Goal: Task Accomplishment & Management: Manage account settings

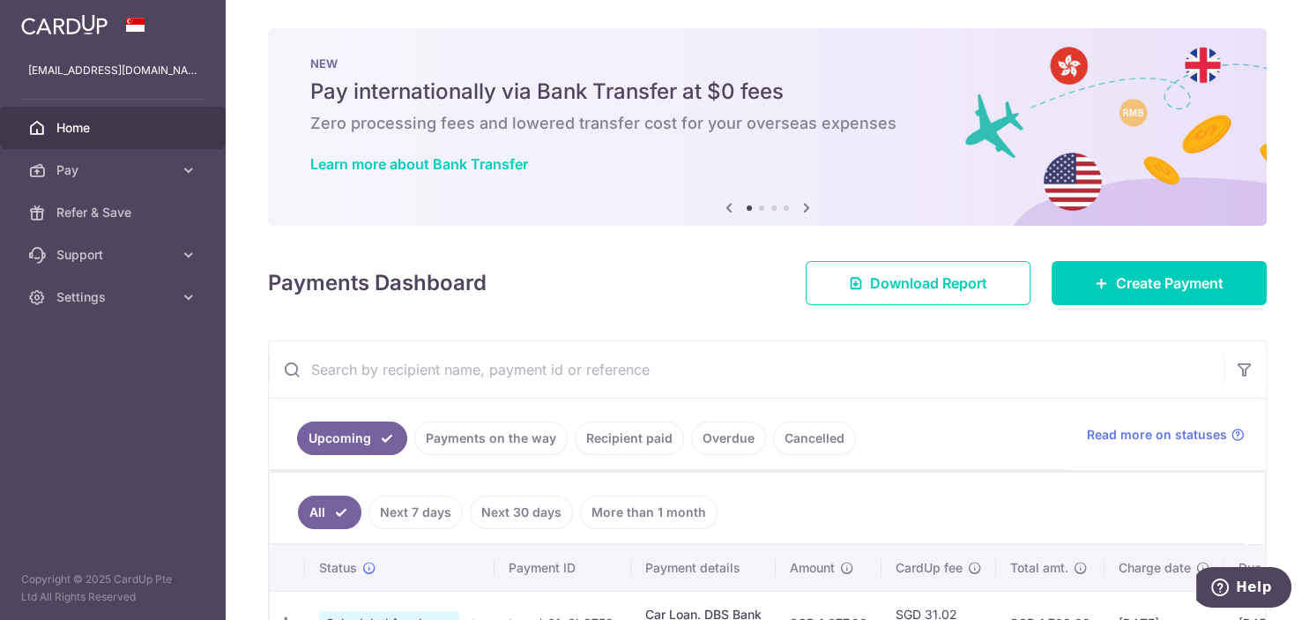
scroll to position [177, 0]
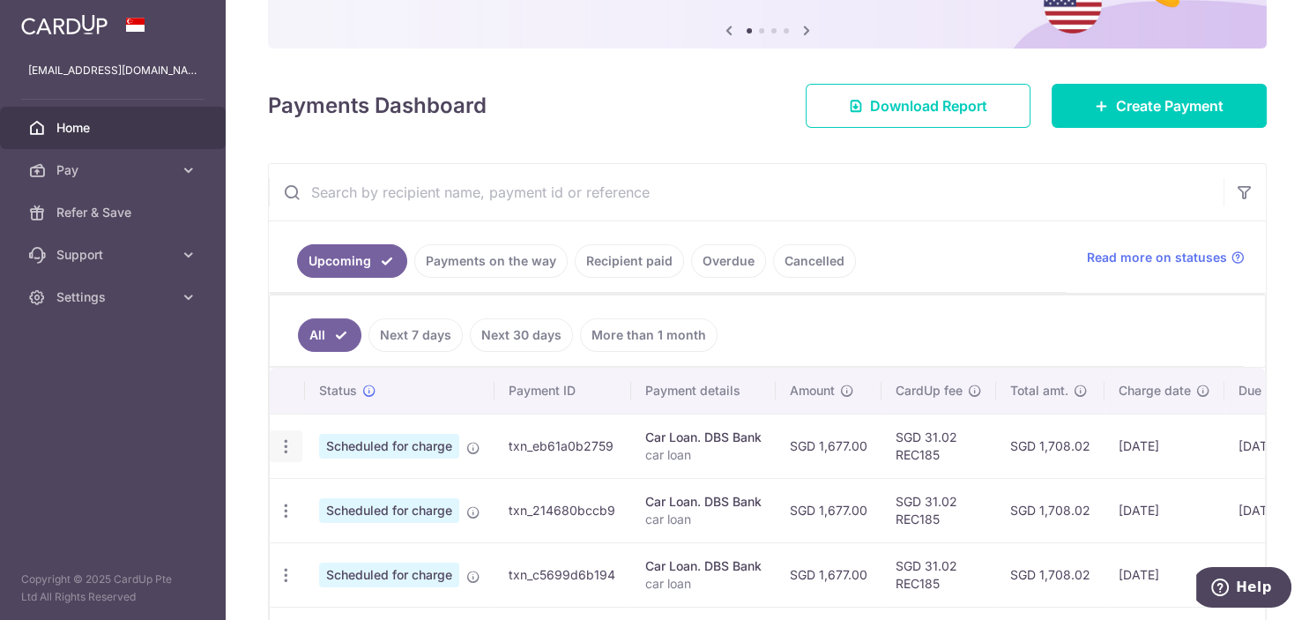
click at [283, 440] on icon "button" at bounding box center [286, 446] width 19 height 19
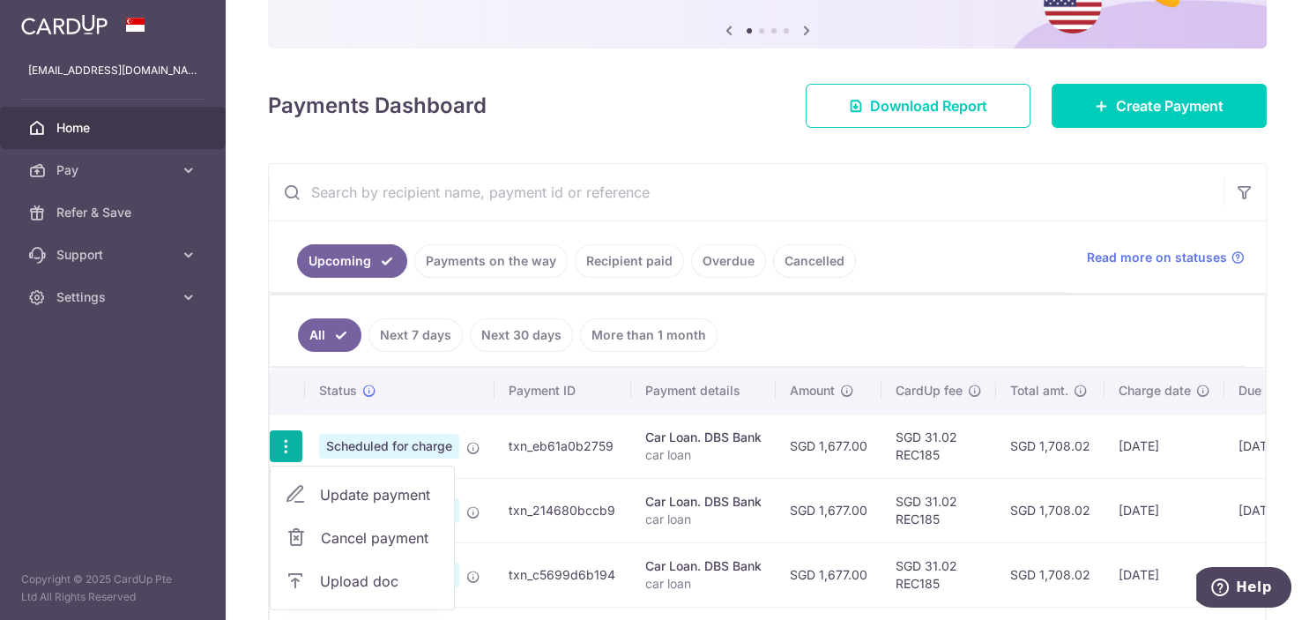
click at [378, 493] on span "Update payment" at bounding box center [380, 494] width 120 height 21
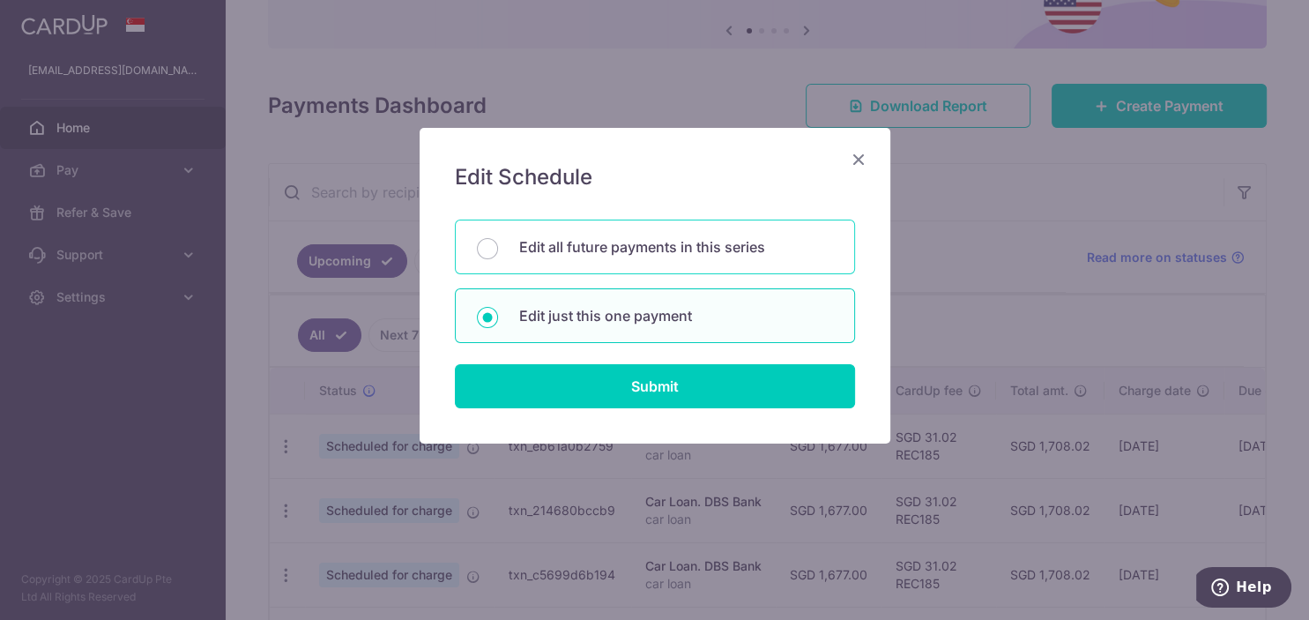
click at [626, 249] on p "Edit all future payments in this series" at bounding box center [676, 246] width 314 height 21
click at [498, 249] on input "Edit all future payments in this series" at bounding box center [487, 248] width 21 height 21
radio input "true"
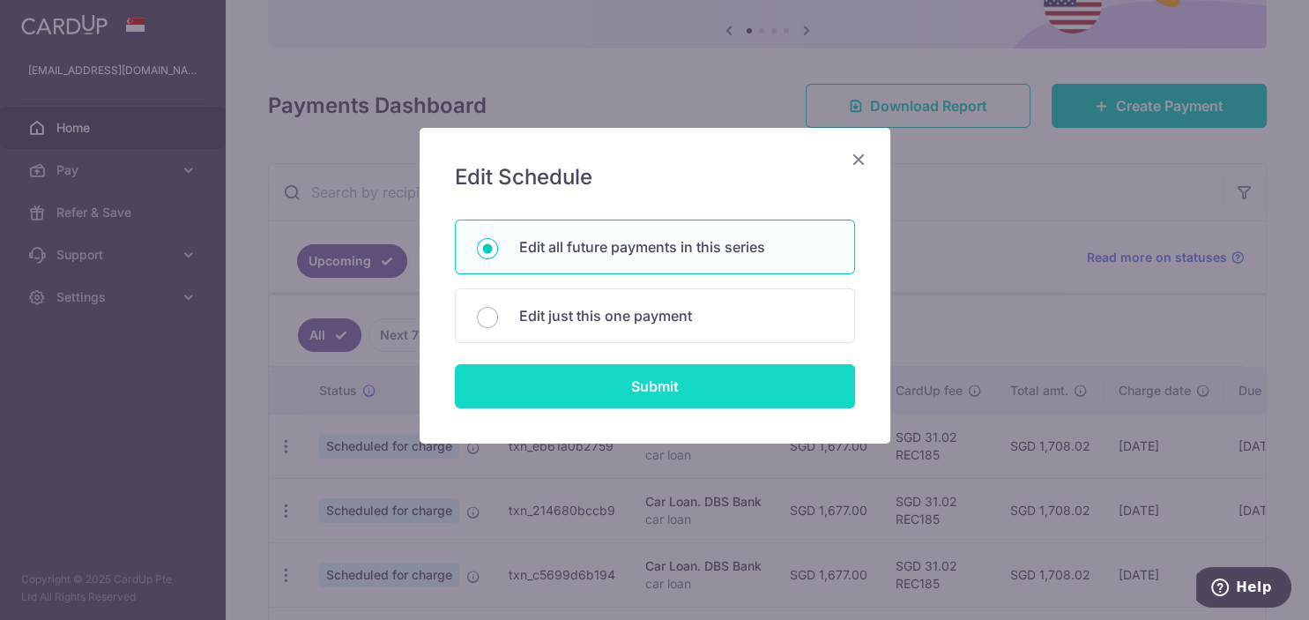
click at [626, 404] on input "Submit" at bounding box center [655, 386] width 400 height 44
radio input "true"
type input "1,677.00"
type input "car loan"
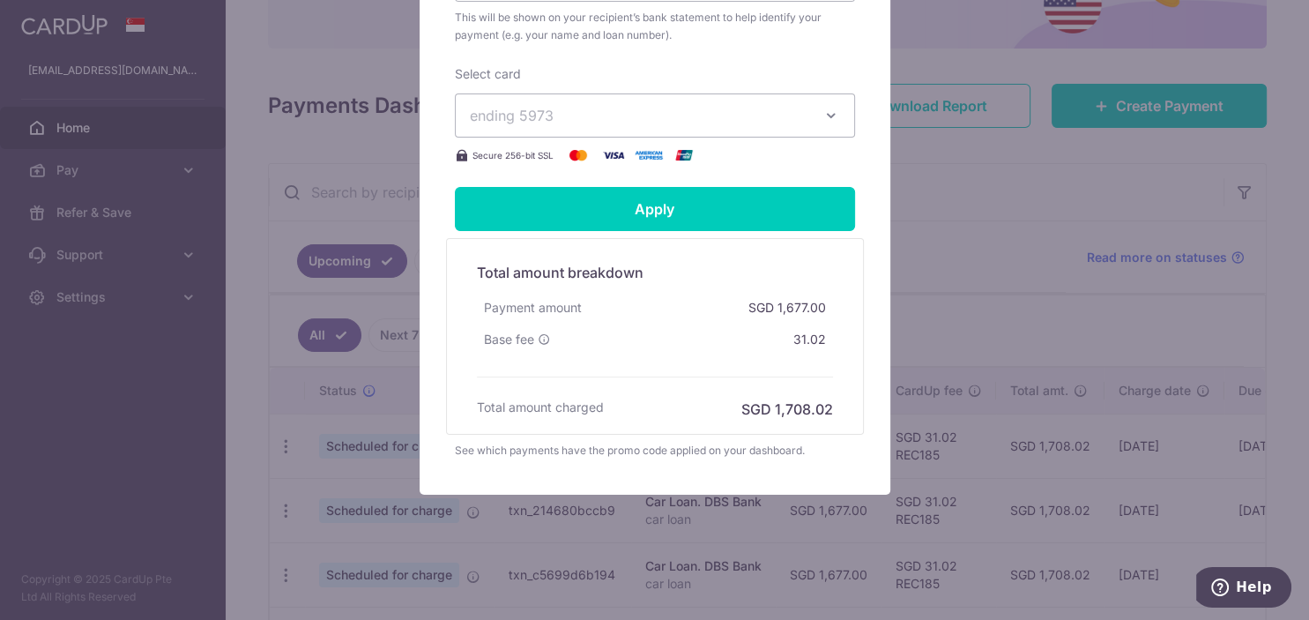
scroll to position [78, 0]
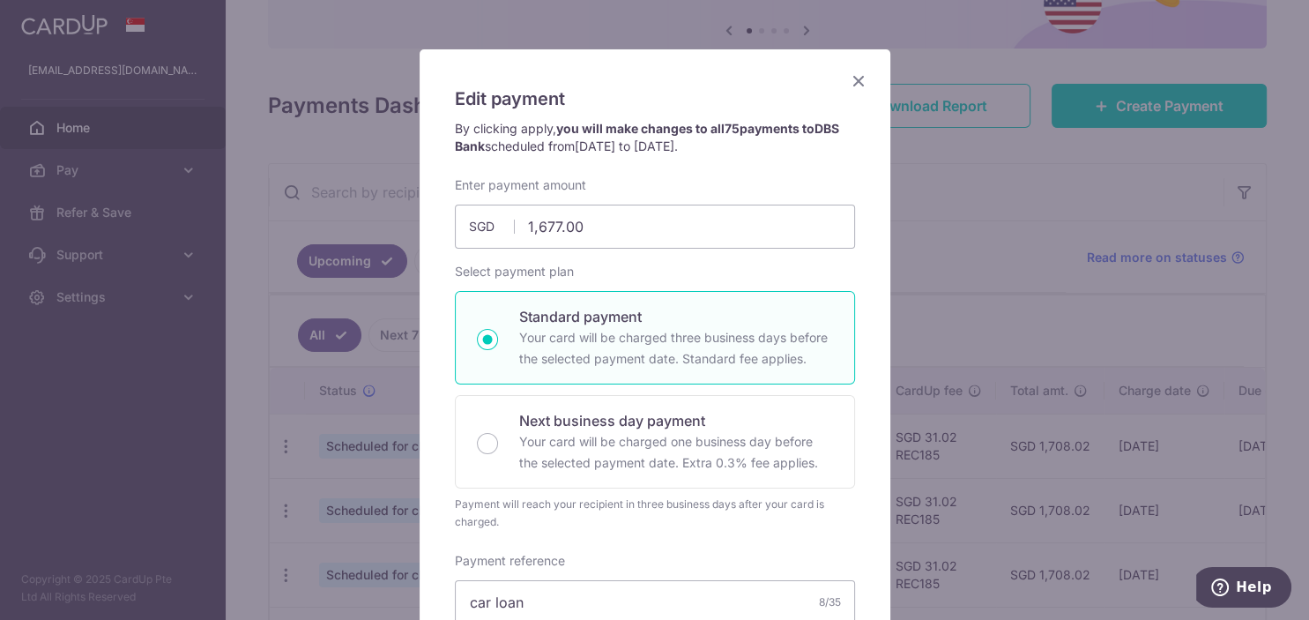
click at [858, 78] on icon "Close" at bounding box center [858, 81] width 21 height 22
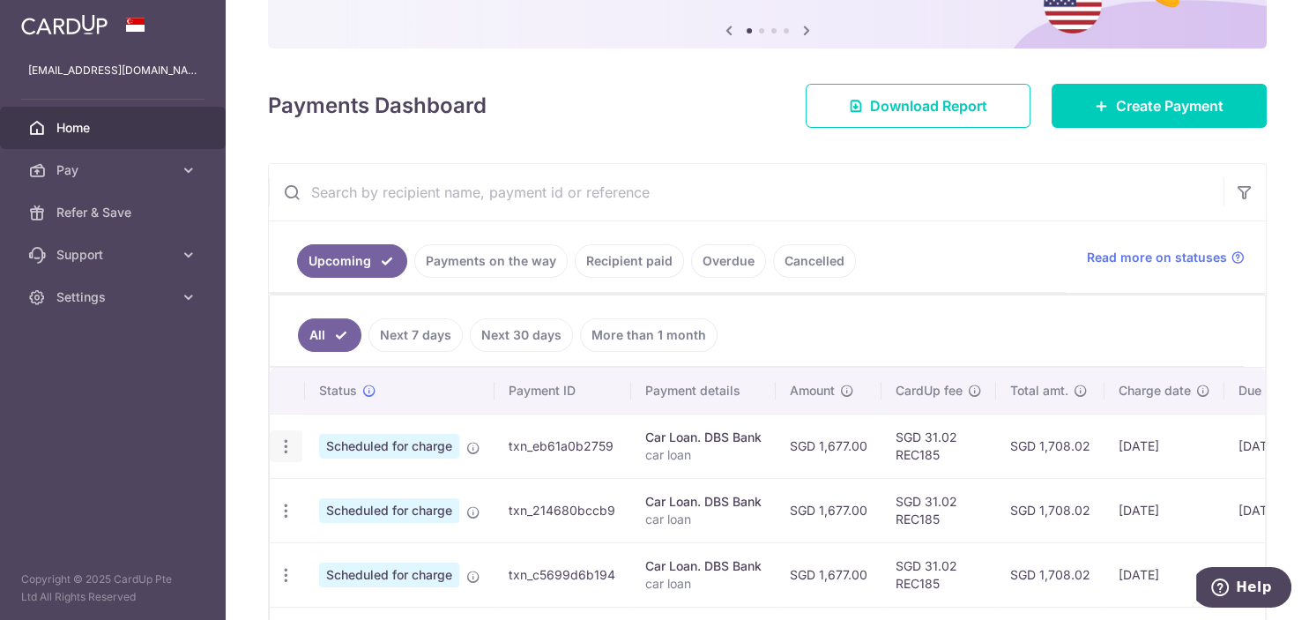
click at [293, 446] on icon "button" at bounding box center [286, 446] width 19 height 19
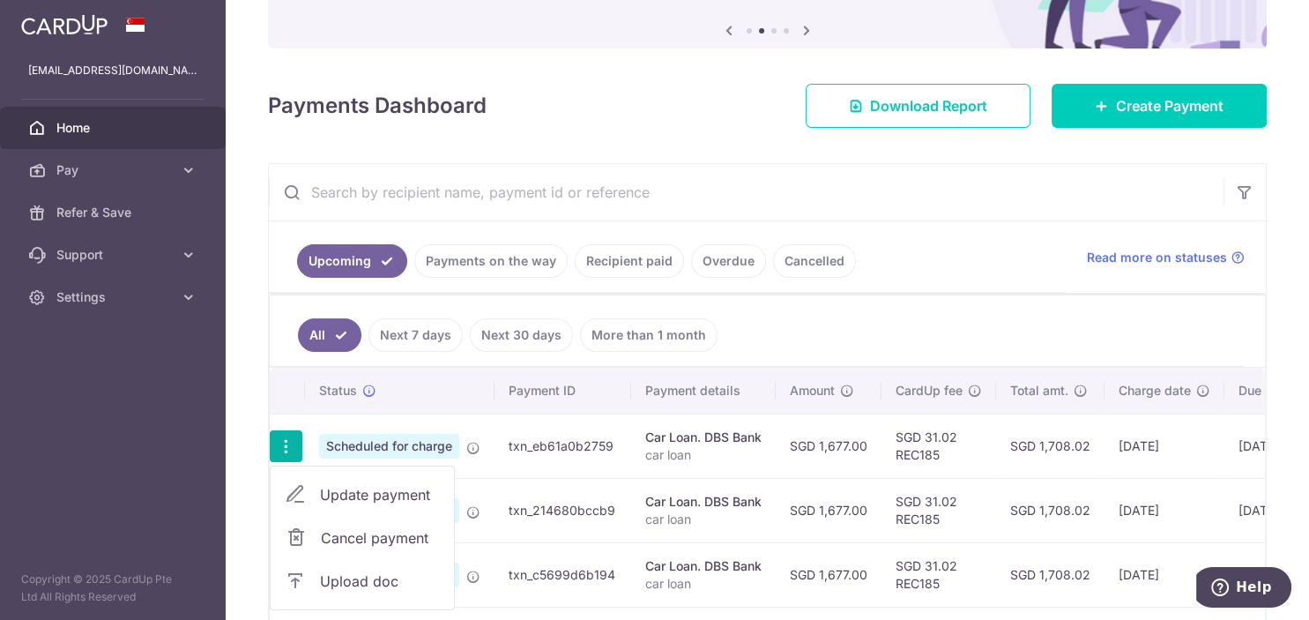
click at [379, 492] on span "Update payment" at bounding box center [380, 494] width 120 height 21
radio input "true"
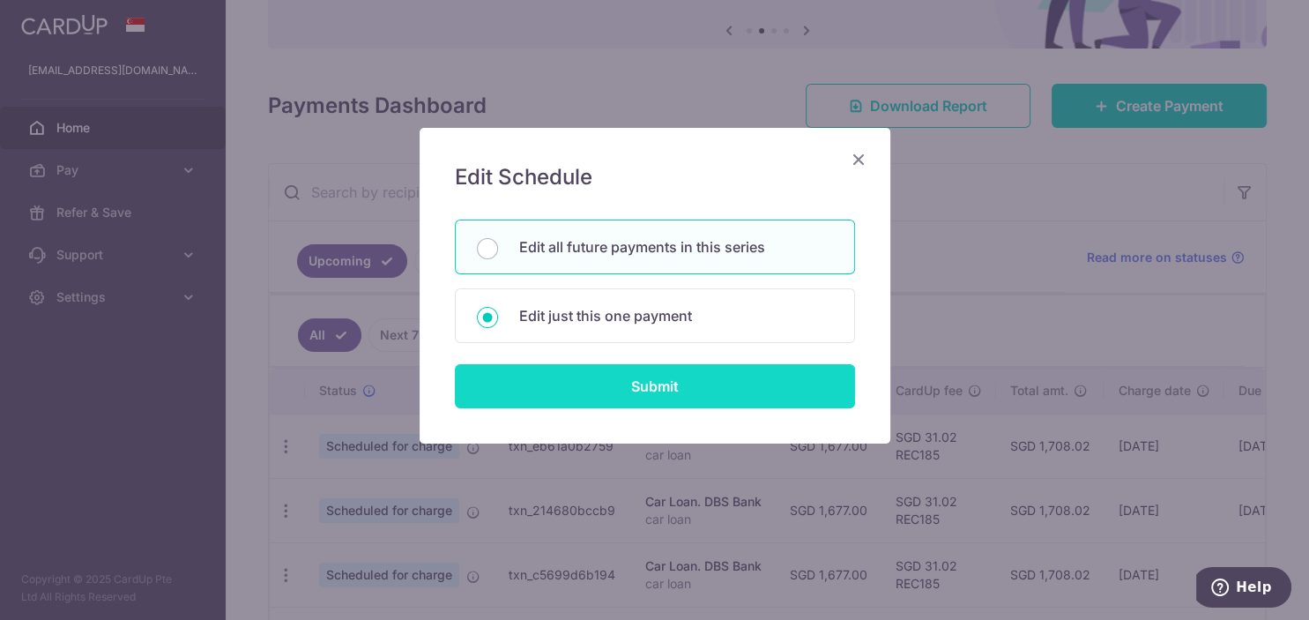
click at [668, 382] on input "Submit" at bounding box center [655, 386] width 400 height 44
radio input "true"
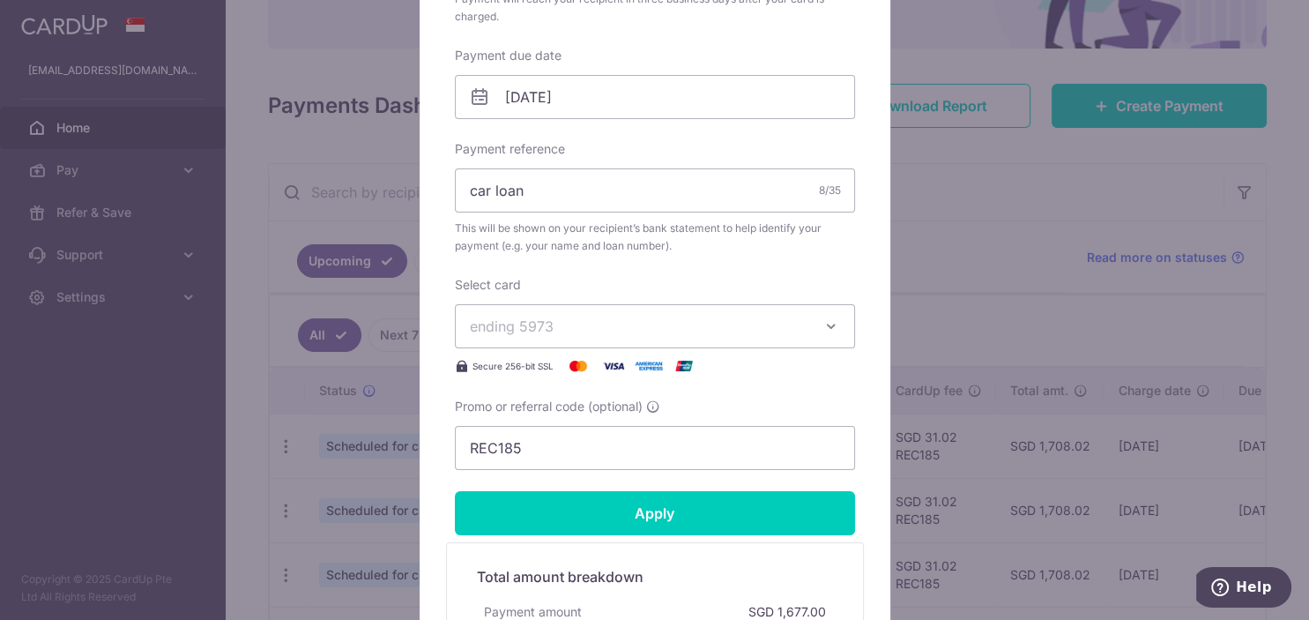
scroll to position [532, 0]
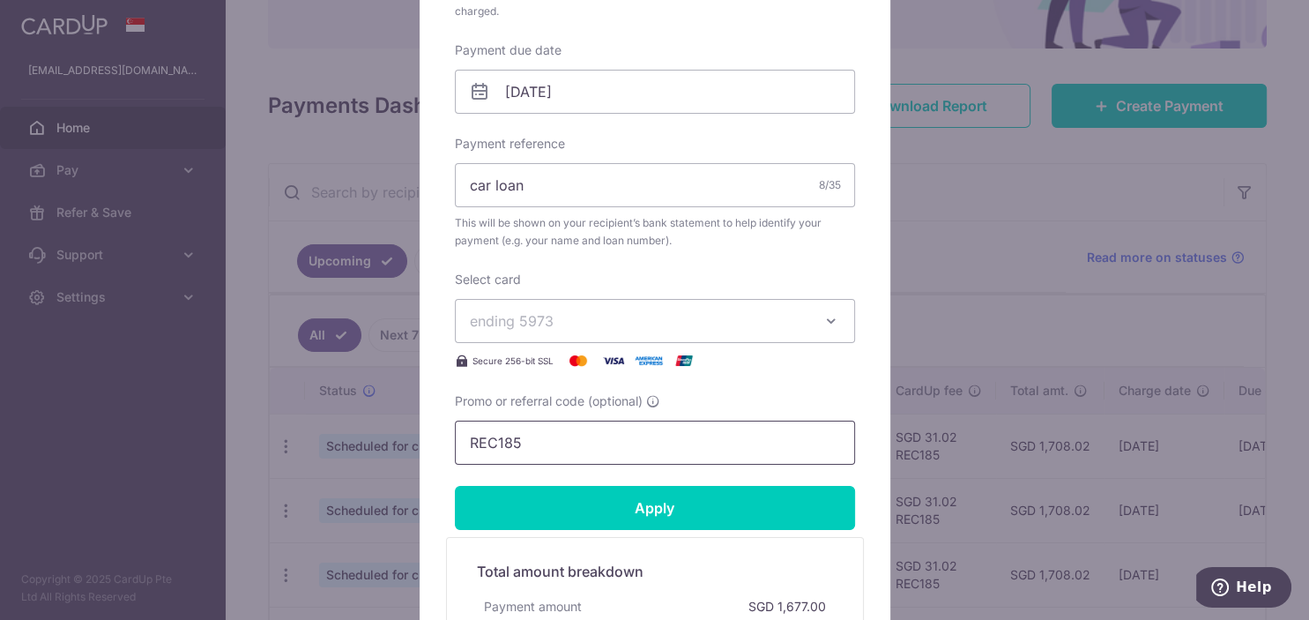
drag, startPoint x: 593, startPoint y: 438, endPoint x: 312, endPoint y: 437, distance: 281.1
click at [455, 437] on input "REC185" at bounding box center [655, 442] width 400 height 44
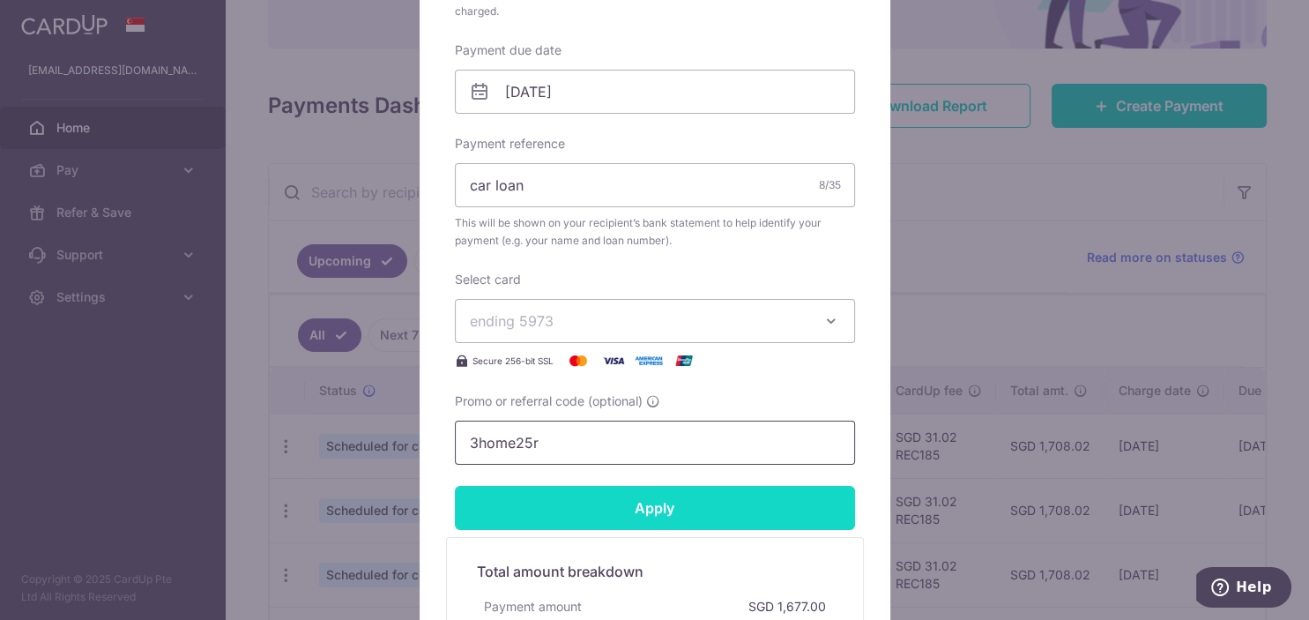
type input "3home25r"
click at [645, 510] on input "Apply" at bounding box center [655, 508] width 400 height 44
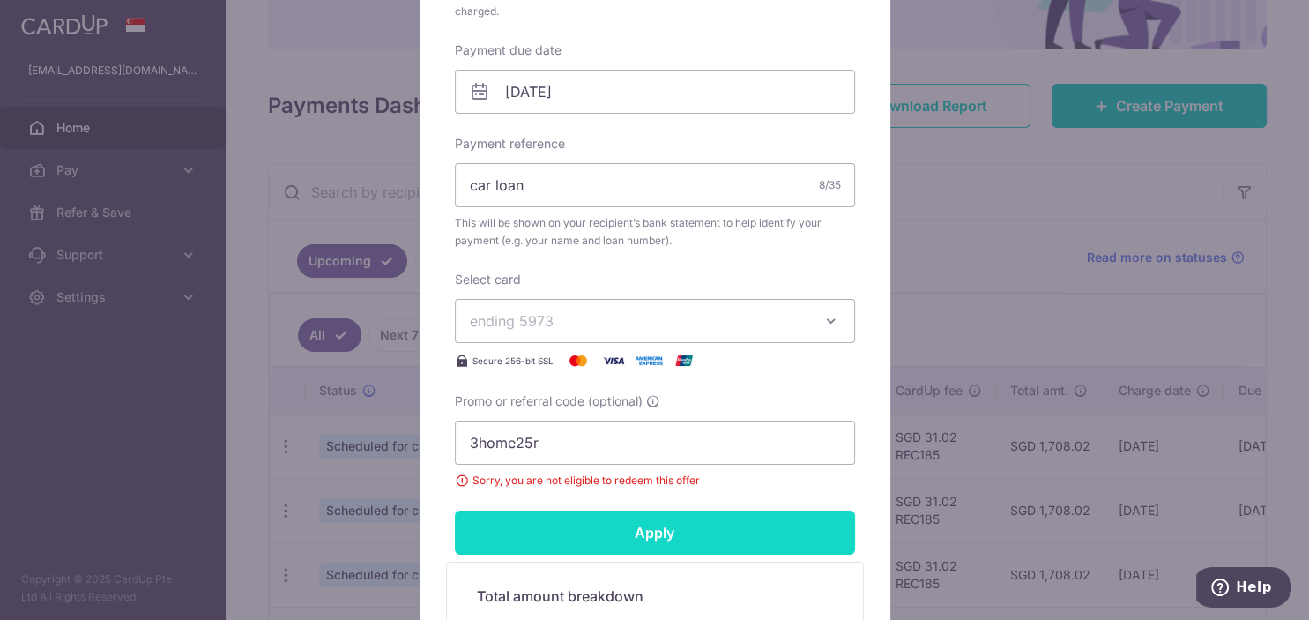
click at [645, 529] on input "Apply" at bounding box center [655, 532] width 400 height 44
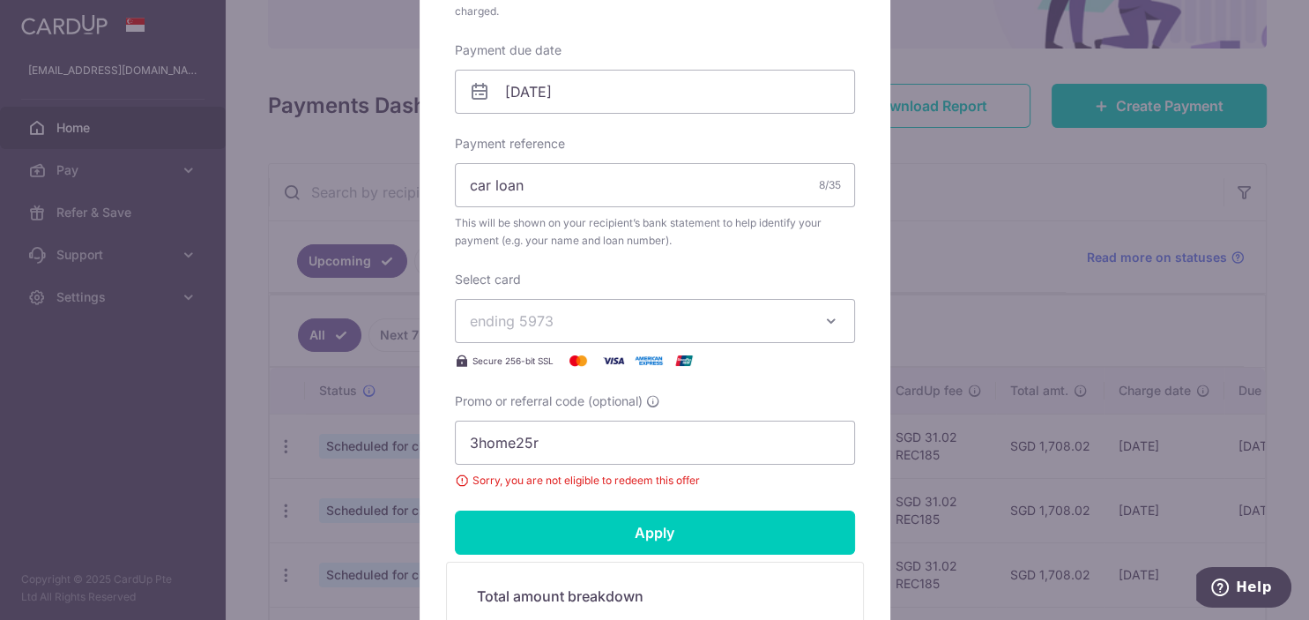
scroll to position [88, 0]
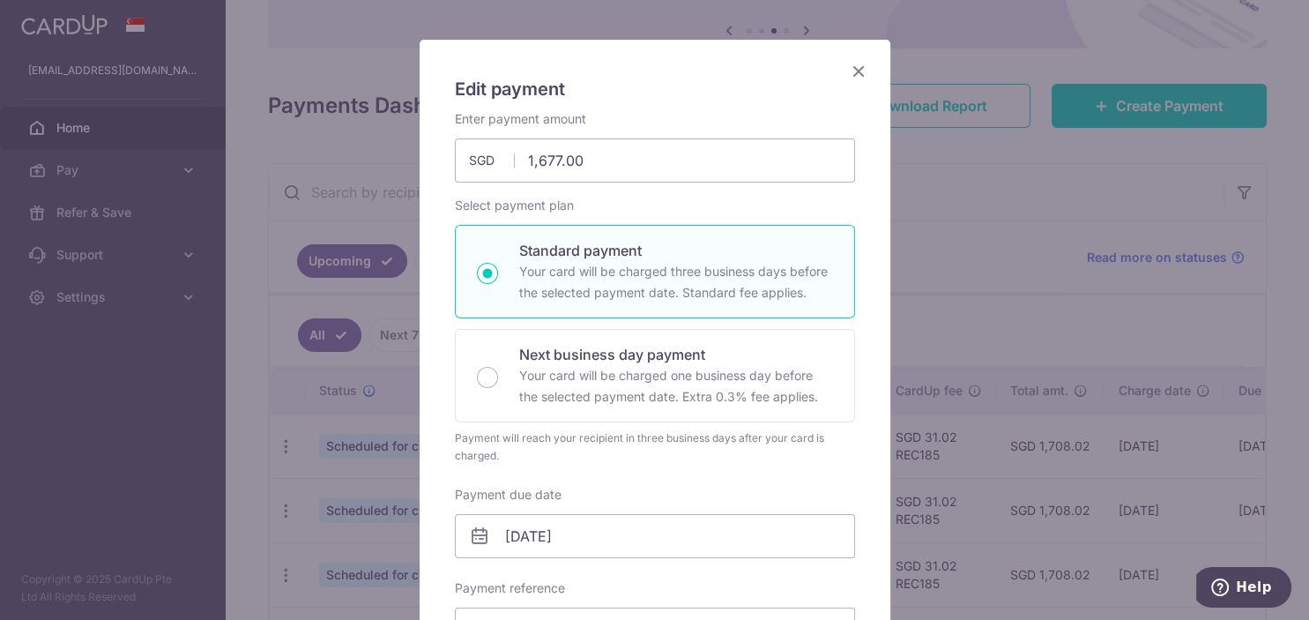
click at [866, 72] on icon "Close" at bounding box center [858, 71] width 21 height 22
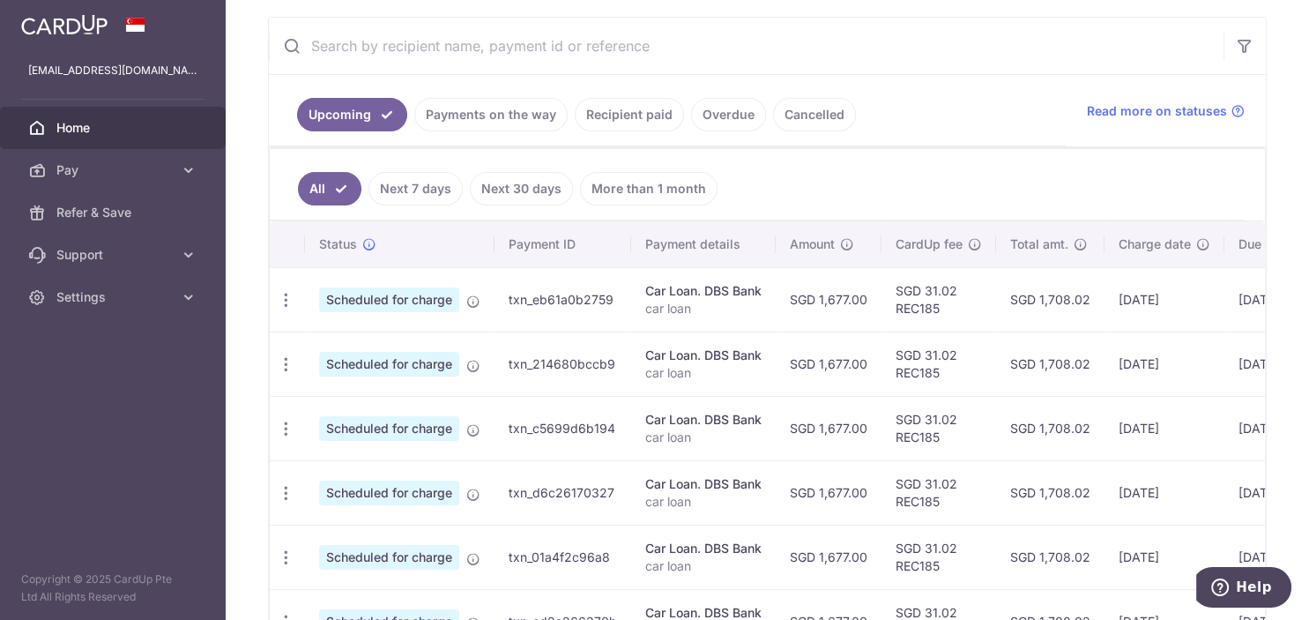
scroll to position [355, 0]
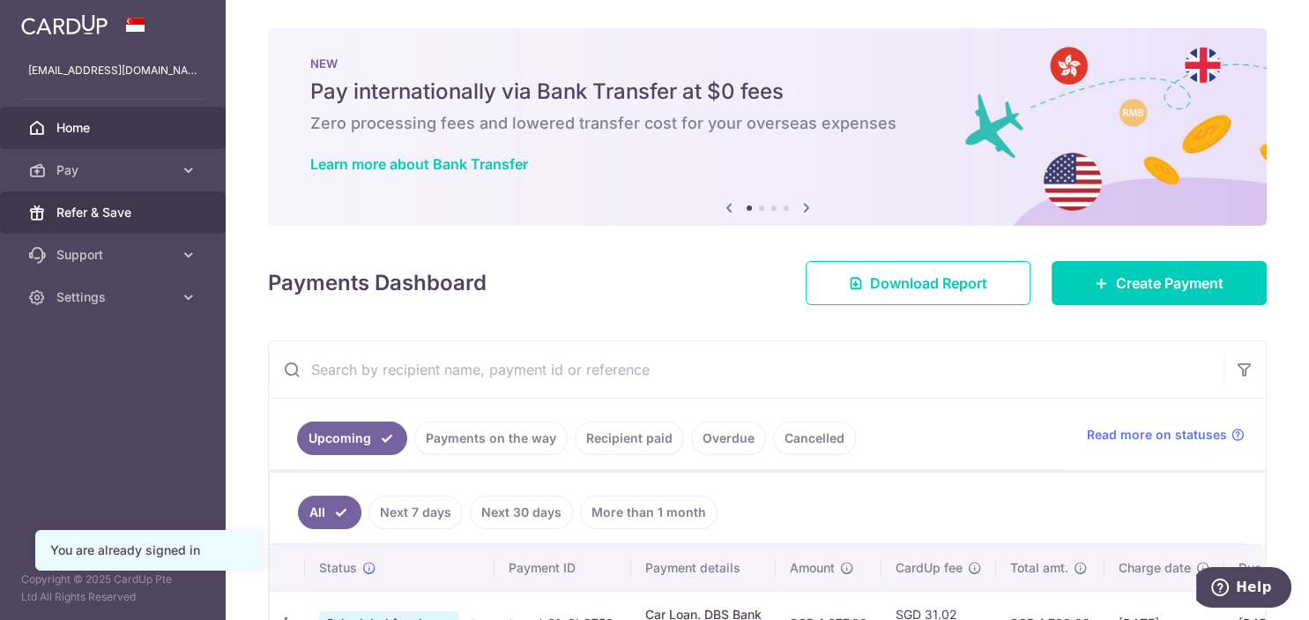
click at [103, 224] on link "Refer & Save" at bounding box center [113, 212] width 226 height 42
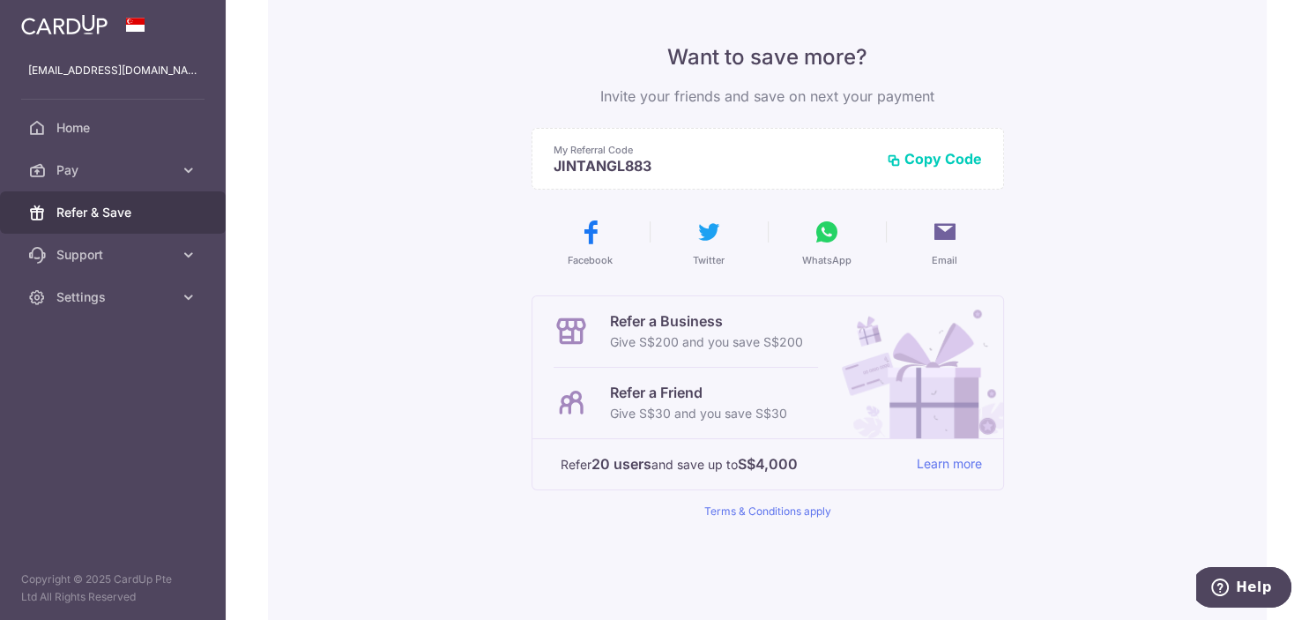
scroll to position [177, 0]
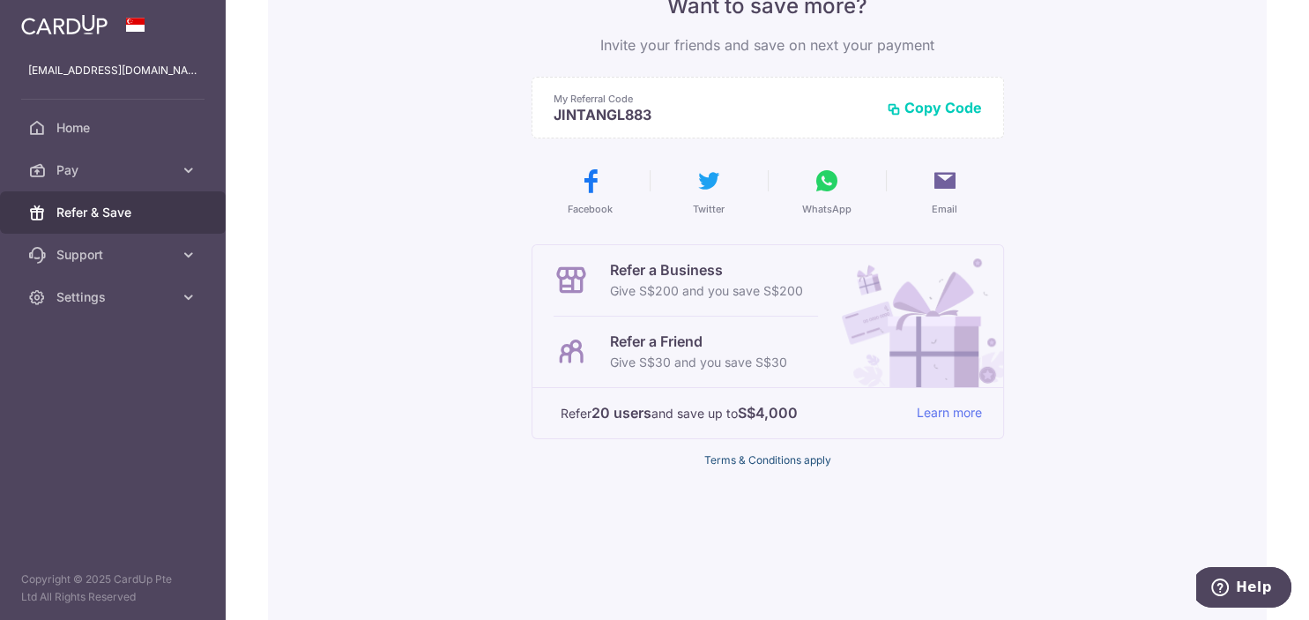
click at [797, 459] on link "Terms & Conditions apply" at bounding box center [767, 459] width 127 height 13
